Goal: Information Seeking & Learning: Learn about a topic

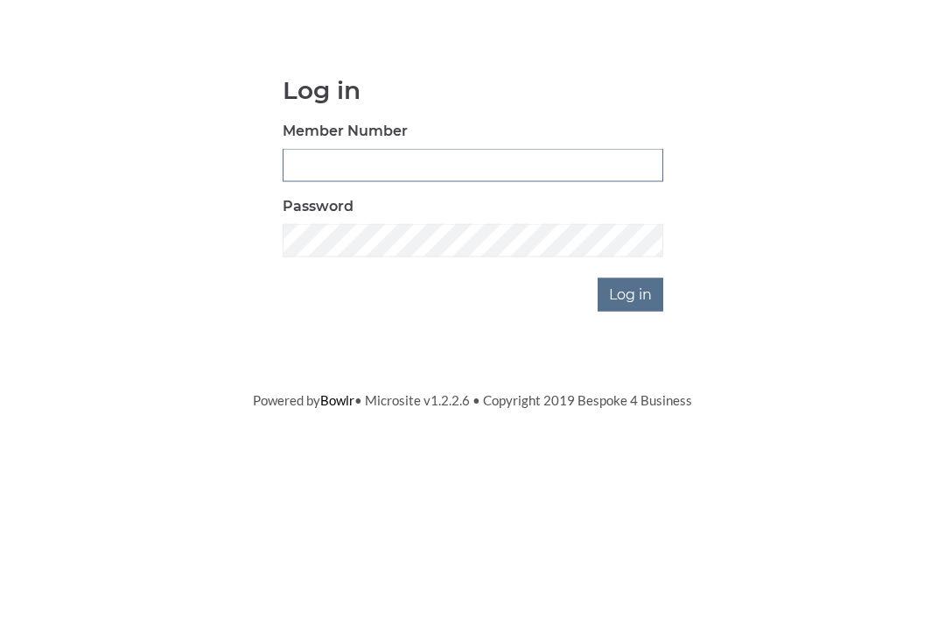
type input "3550"
click at [632, 415] on input "Log in" at bounding box center [631, 431] width 66 height 33
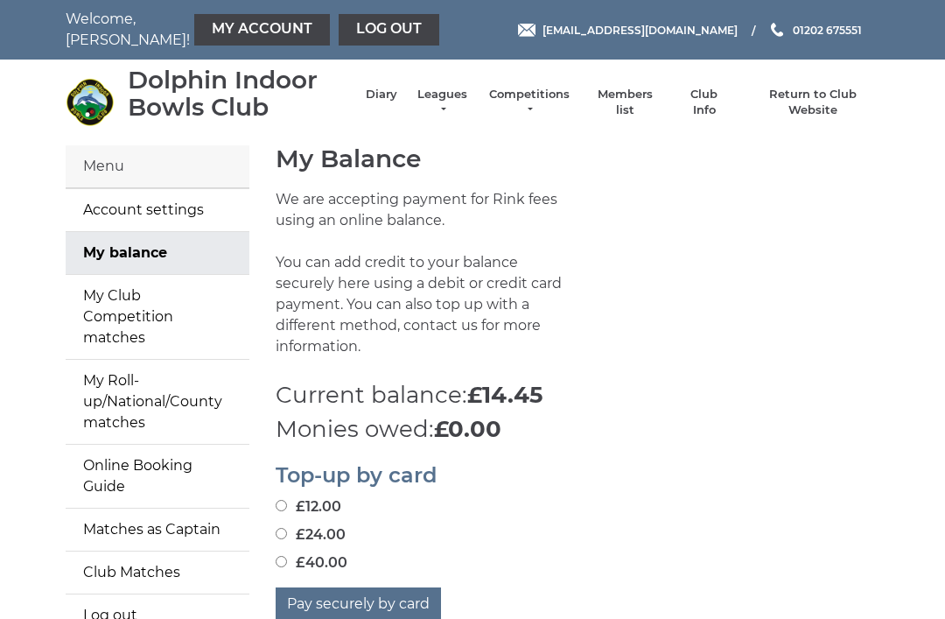
click at [642, 97] on link "Members list" at bounding box center [624, 103] width 73 height 32
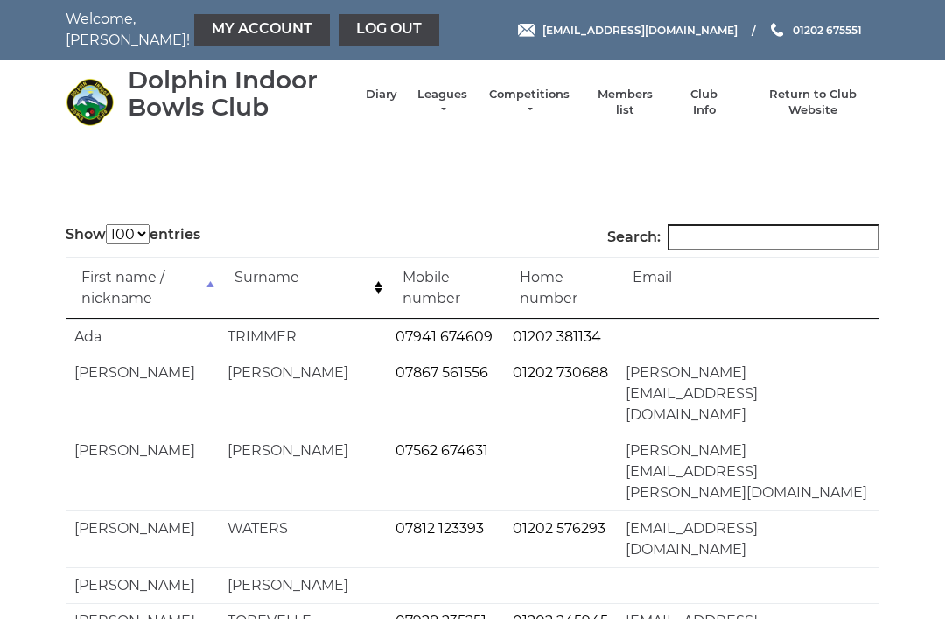
select select "100"
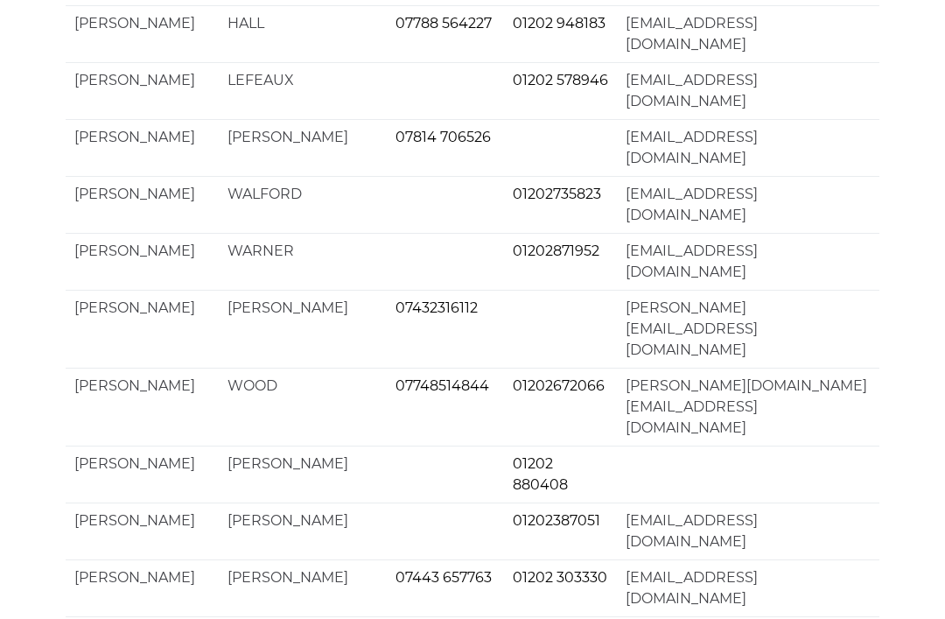
scroll to position [3374, 0]
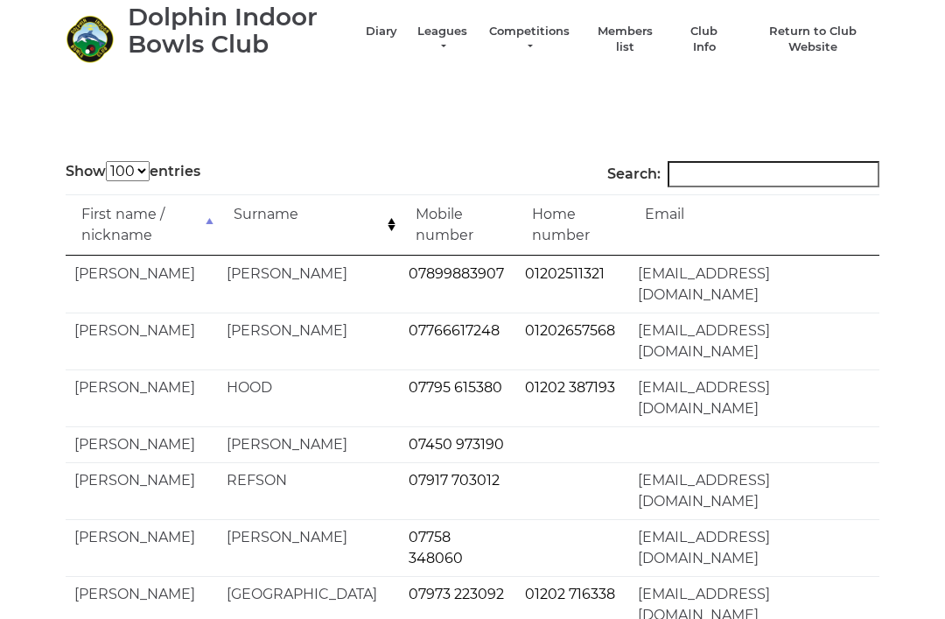
scroll to position [0, 0]
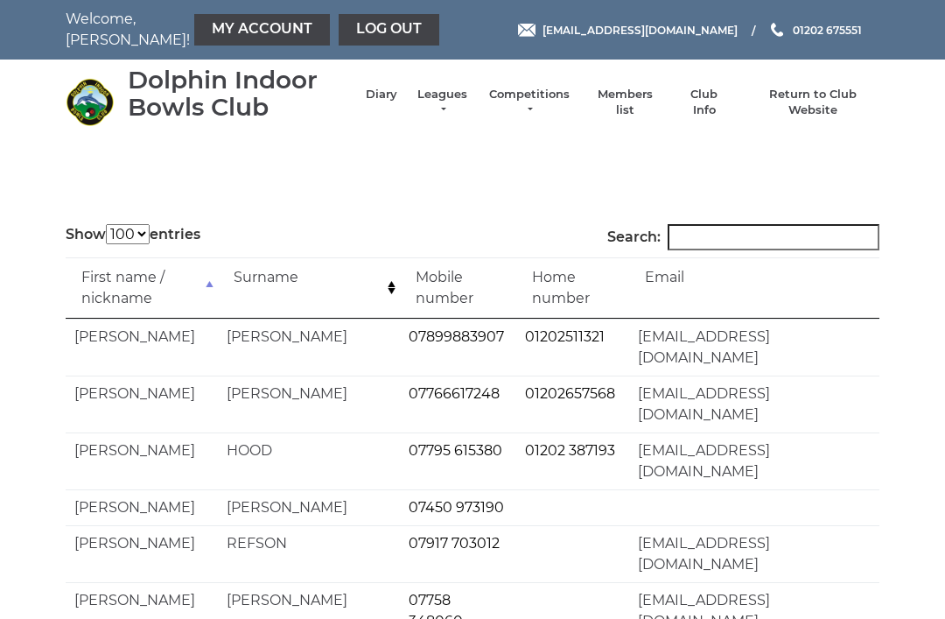
click at [452, 95] on link "Leagues" at bounding box center [442, 103] width 55 height 32
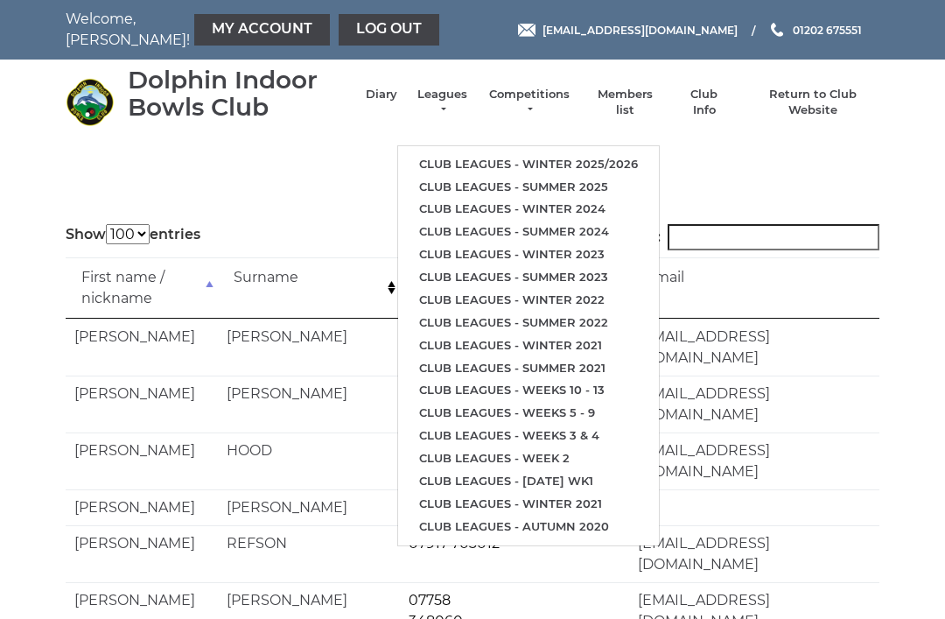
click at [622, 153] on link "Club leagues - Winter 2025/2026" at bounding box center [528, 164] width 261 height 23
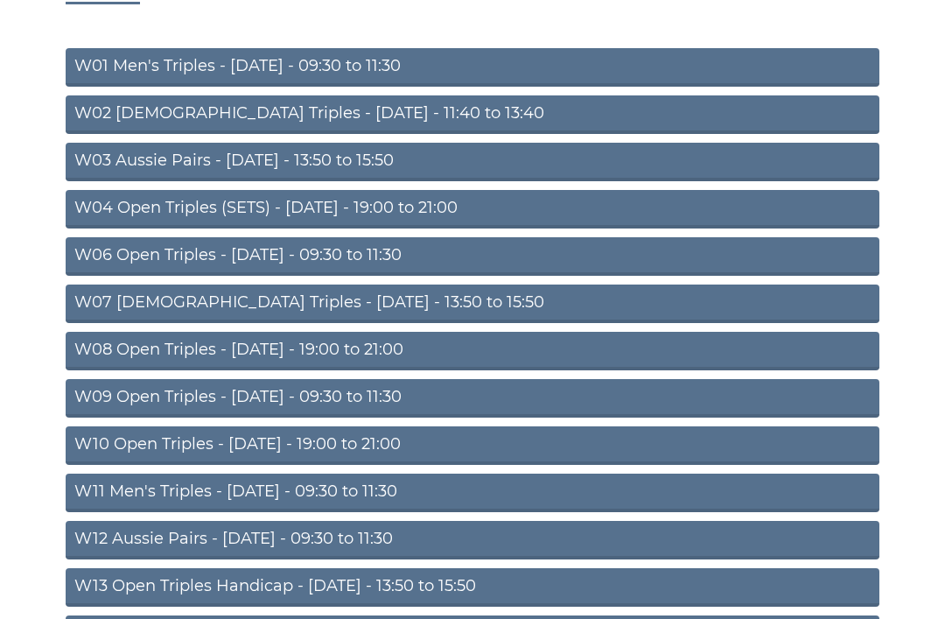
scroll to position [225, 0]
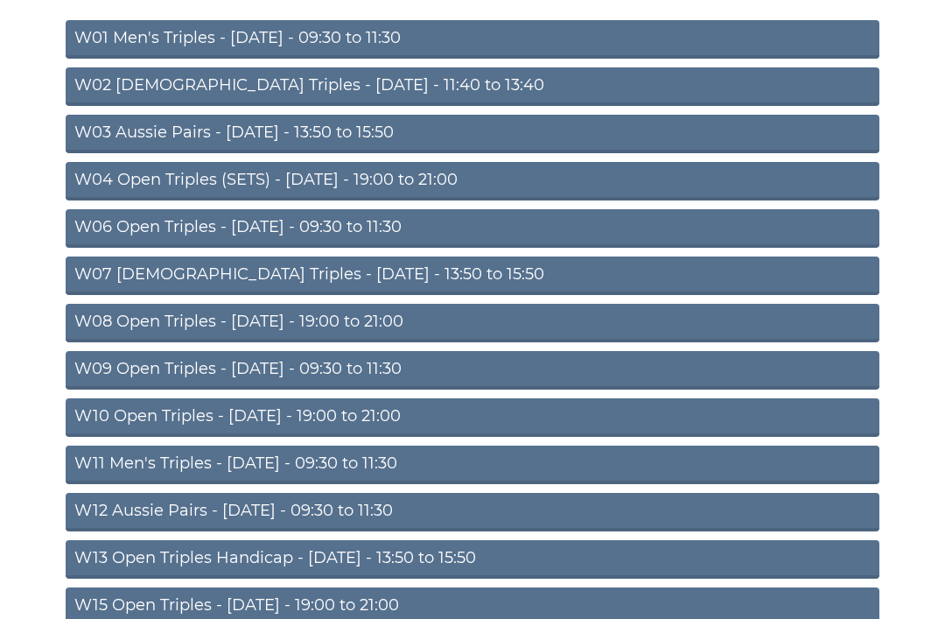
click at [370, 510] on link "W12 Aussie Pairs - Thursday - 09:30 to 11:30" at bounding box center [473, 512] width 814 height 39
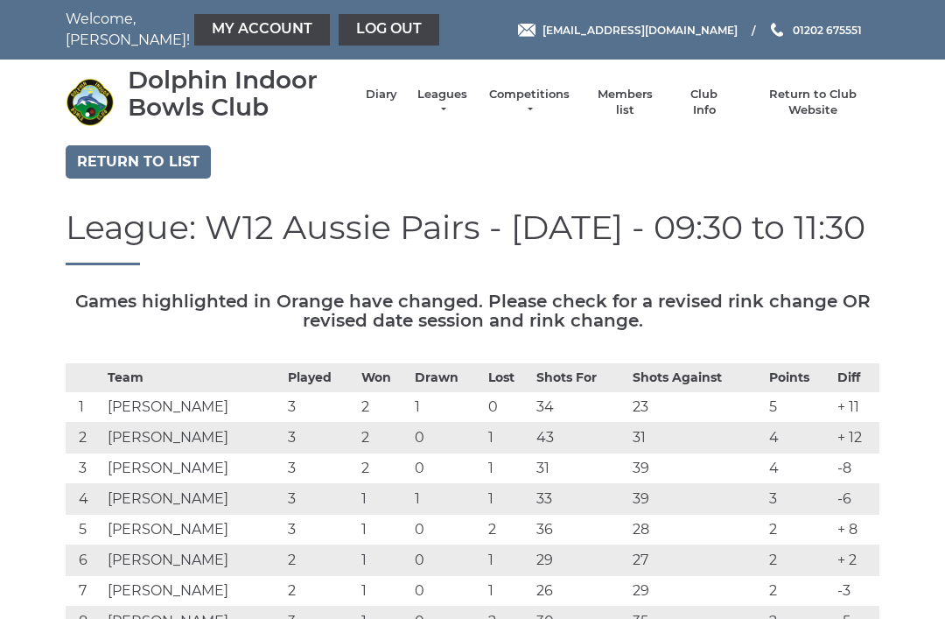
click at [482, 65] on nav "Dolphin Indoor Bowls Club Diary Leagues Club leagues - Winter 2025/2026 Club le…" at bounding box center [472, 103] width 945 height 86
click at [459, 97] on link "Leagues" at bounding box center [442, 103] width 55 height 32
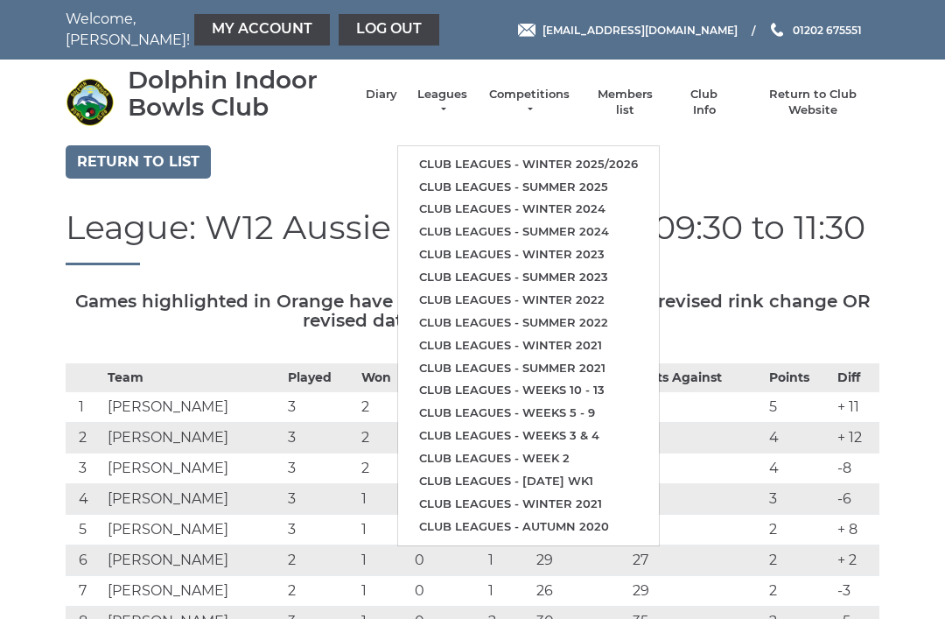
click at [580, 153] on link "Club leagues - Winter 2025/2026" at bounding box center [528, 164] width 261 height 23
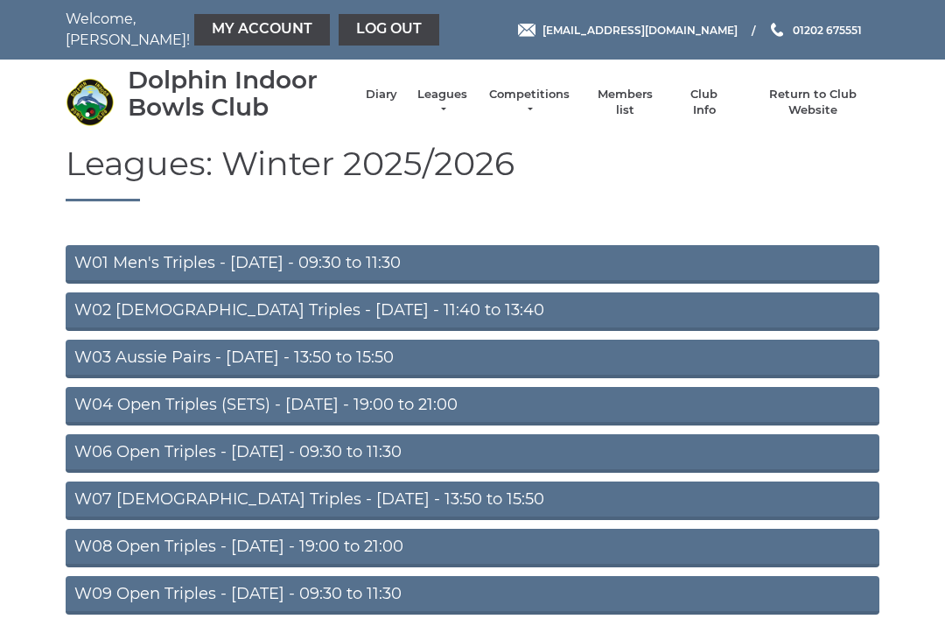
click at [407, 500] on link "W07 [DEMOGRAPHIC_DATA] Triples - [DATE] - 13:50 to 15:50" at bounding box center [473, 500] width 814 height 39
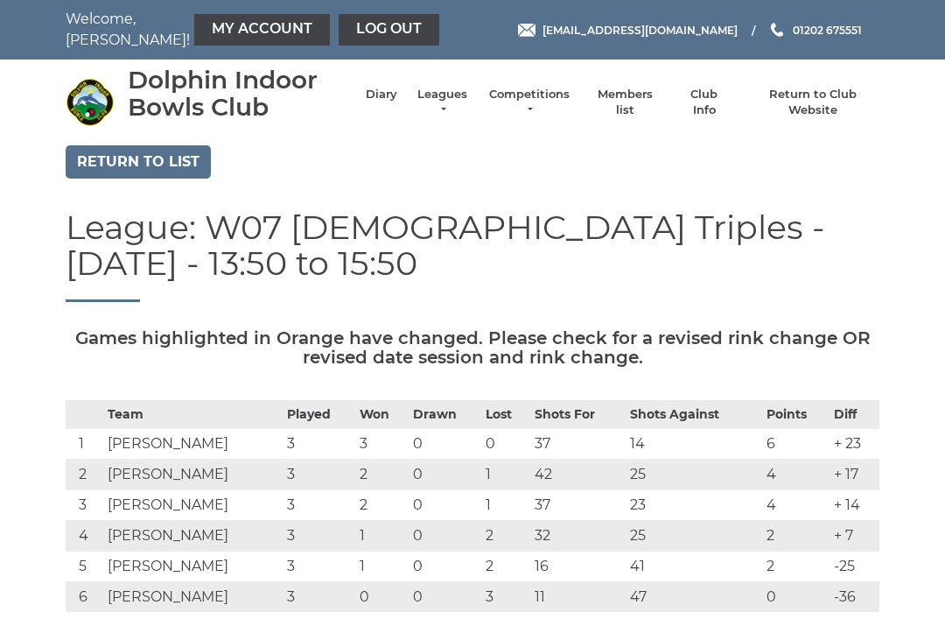
click at [339, 19] on link "Log out" at bounding box center [389, 30] width 101 height 32
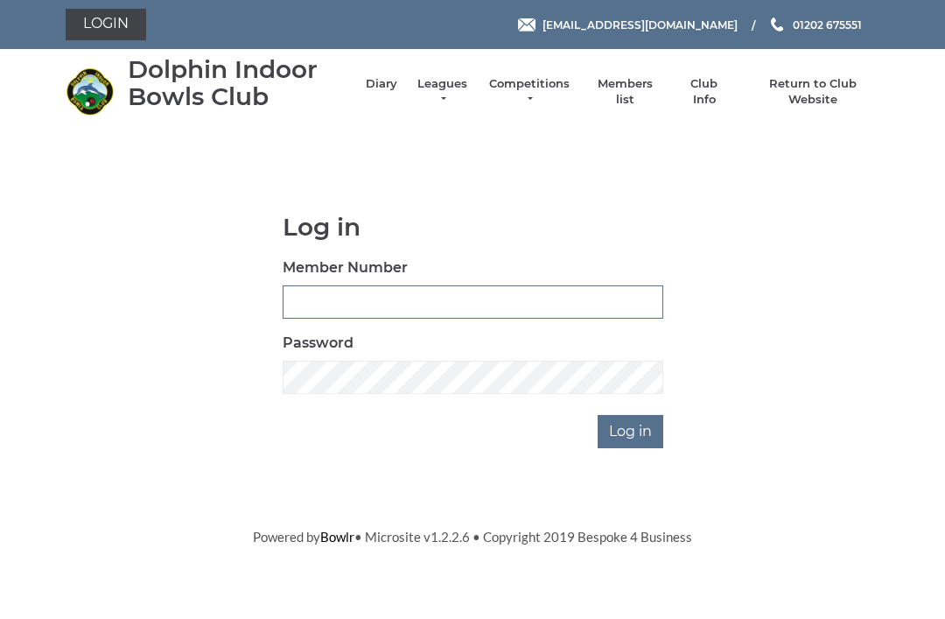
scroll to position [137, 0]
